Goal: Task Accomplishment & Management: Manage account settings

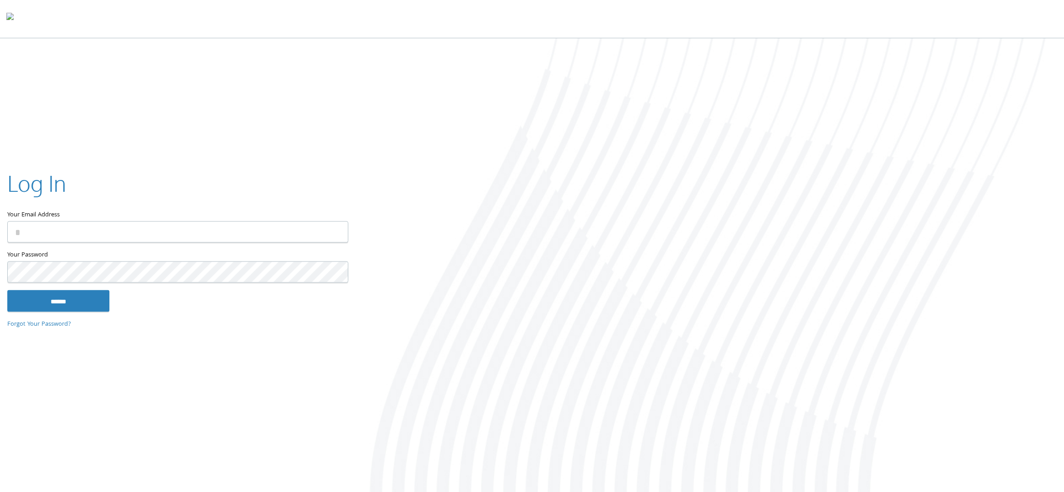
type input "**********"
click at [85, 307] on input "******" at bounding box center [58, 301] width 102 height 22
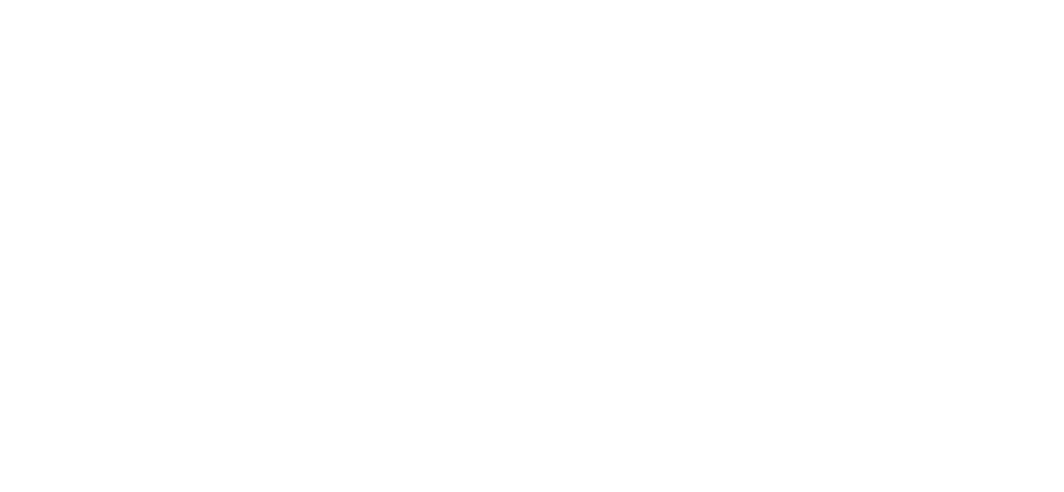
type input "**********"
